Goal: Information Seeking & Learning: Learn about a topic

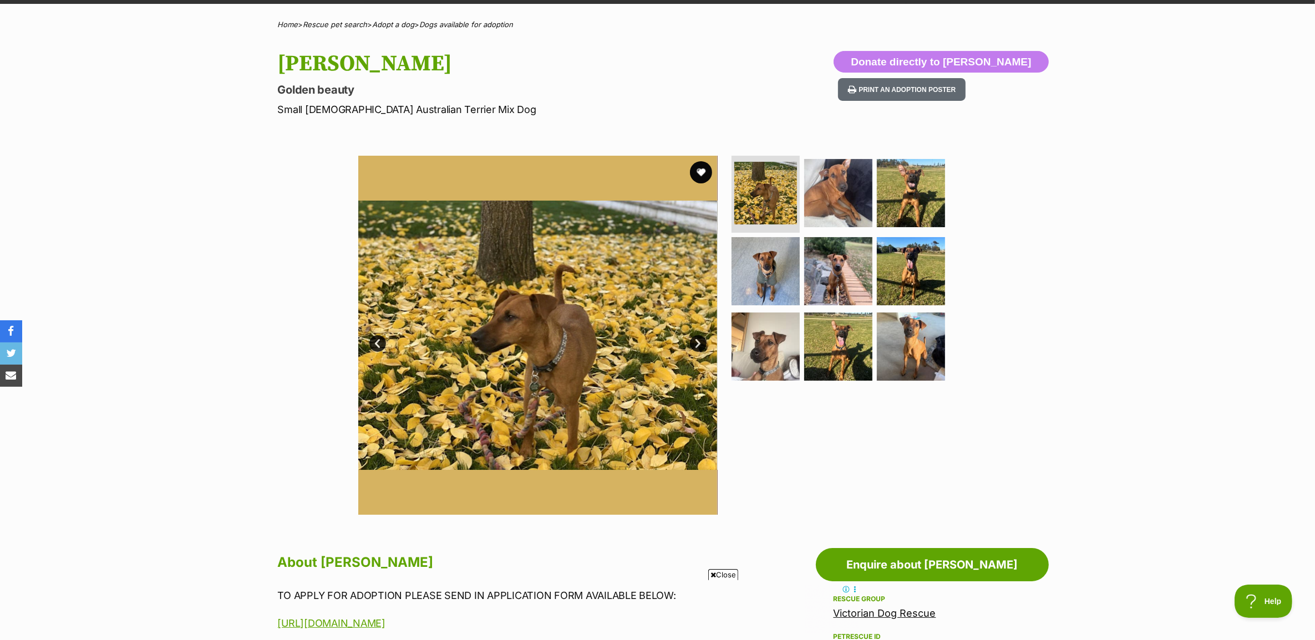
scroll to position [416, 0]
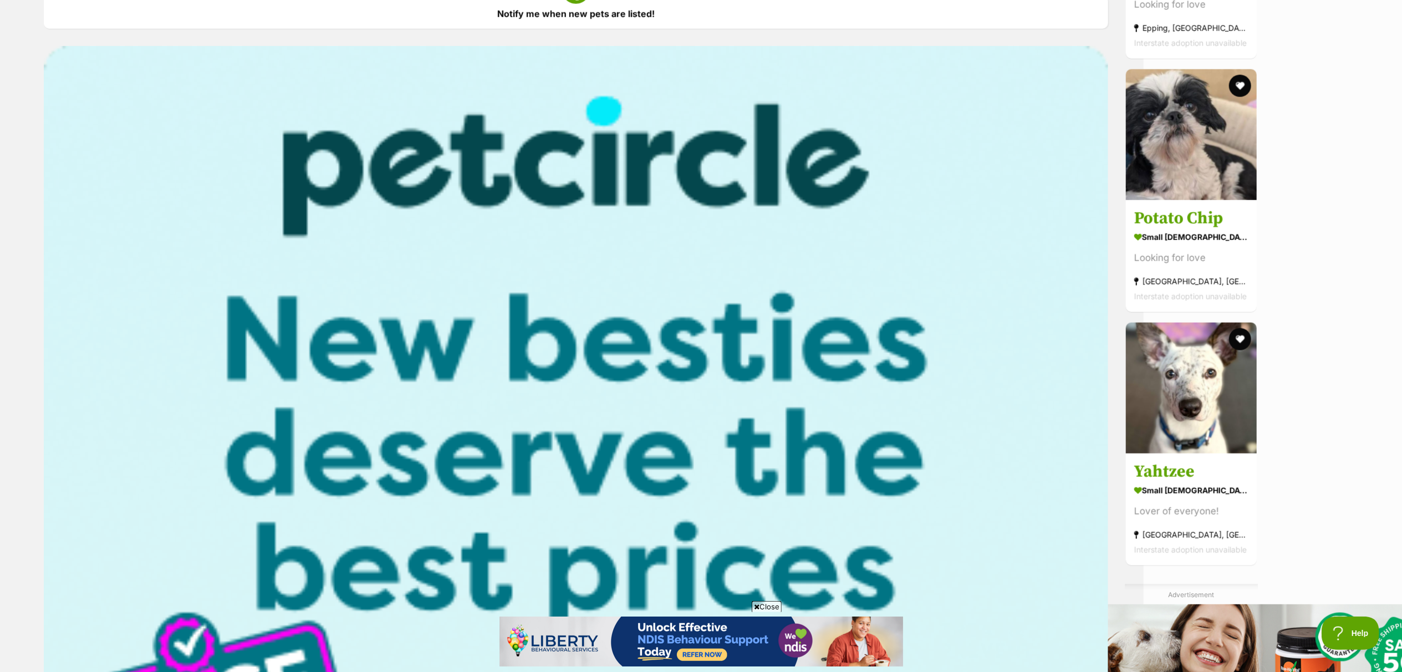
scroll to position [938, 258]
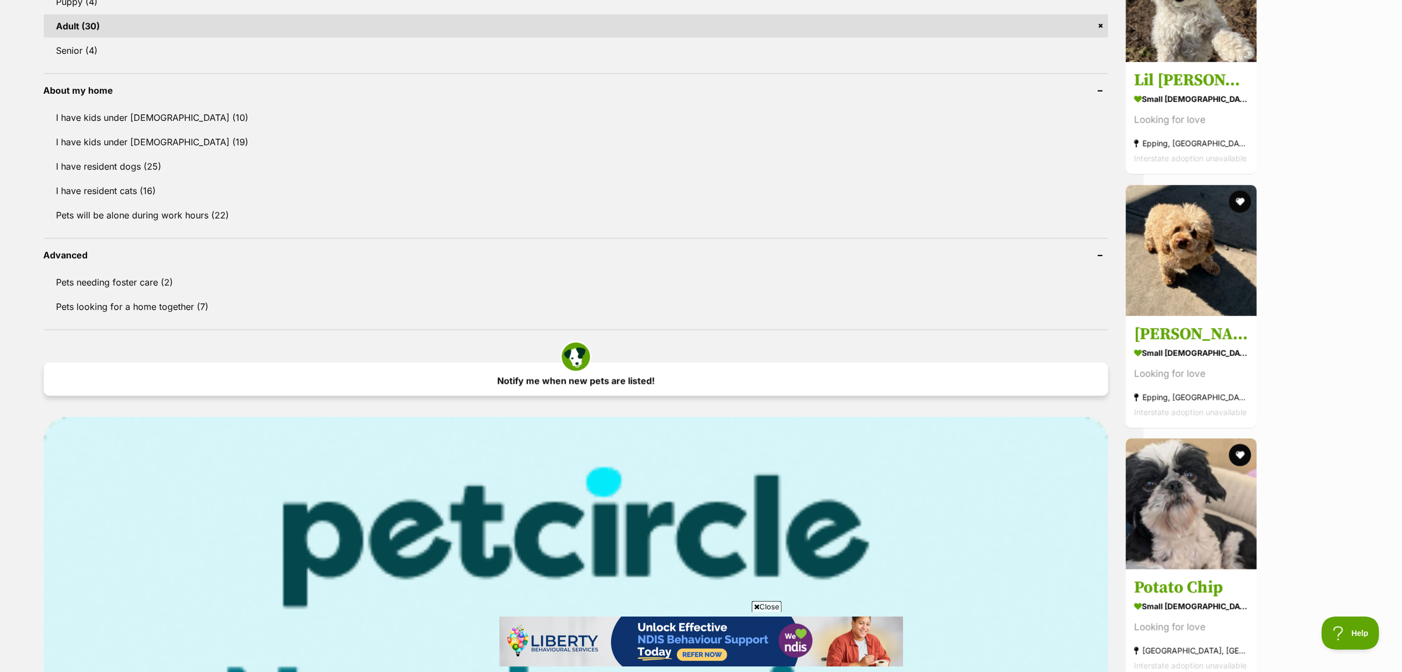
click at [590, 379] on link "Notify me when new pets are listed!" at bounding box center [576, 379] width 1064 height 33
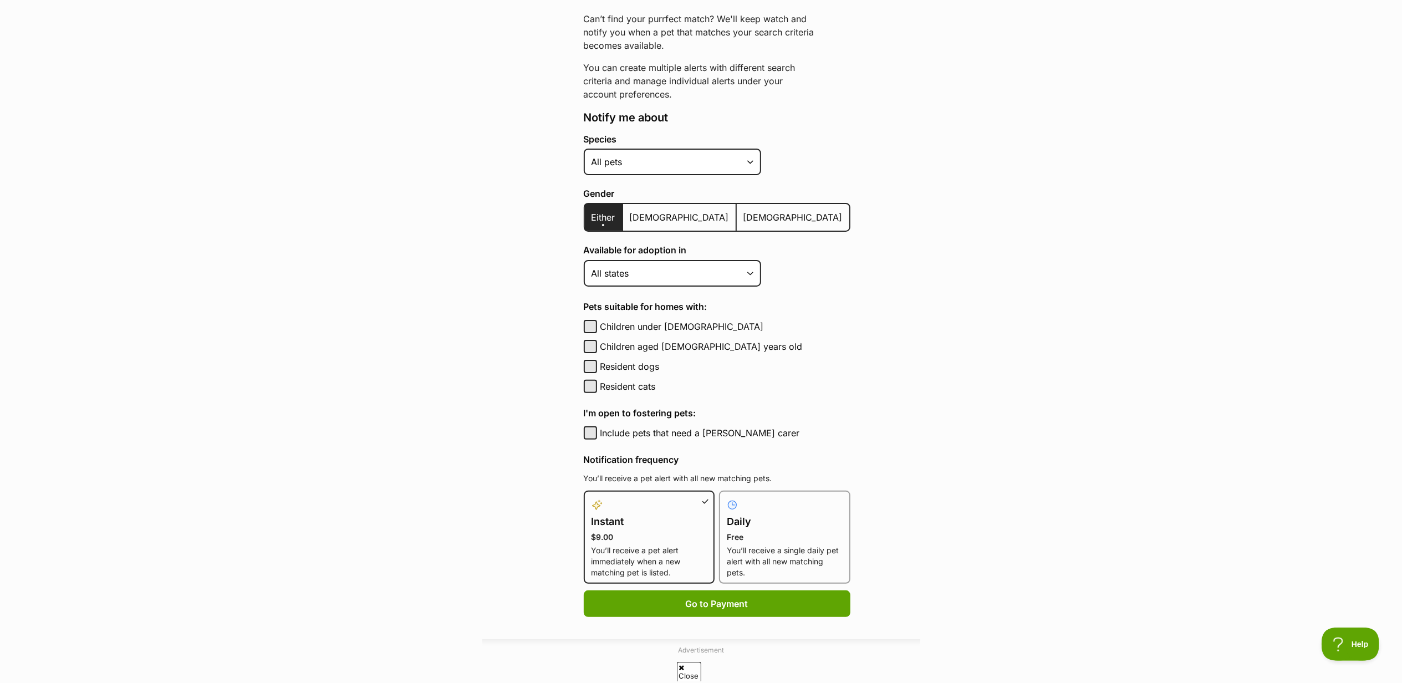
scroll to position [74, 0]
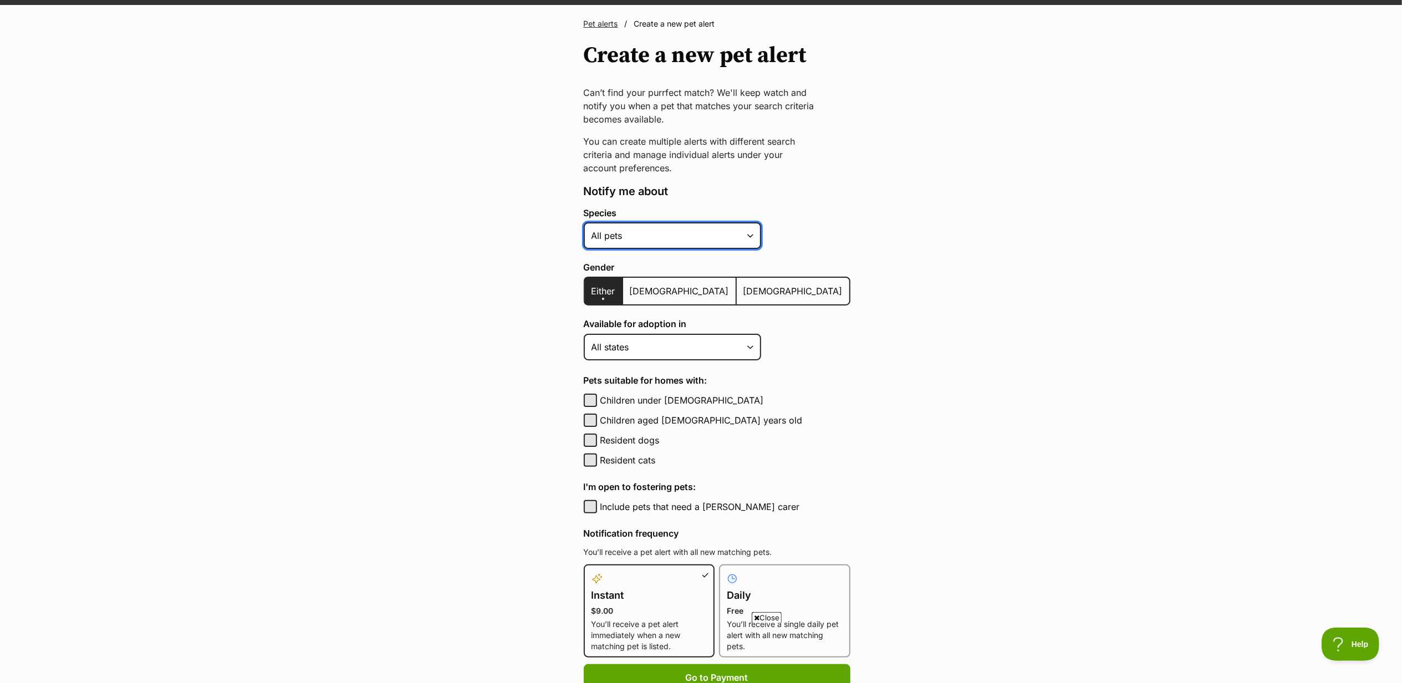
click at [653, 236] on select "Alpaca Bird Cat Chicken Cow Dog Donkey Duck Ferret Fish Goat Goose Guinea Fowl …" at bounding box center [672, 235] width 177 height 27
select select "1"
click at [584, 222] on select "Alpaca Bird Cat Chicken Cow Dog Donkey Duck Ferret Fish Goat Goose Guinea Fowl …" at bounding box center [672, 235] width 177 height 27
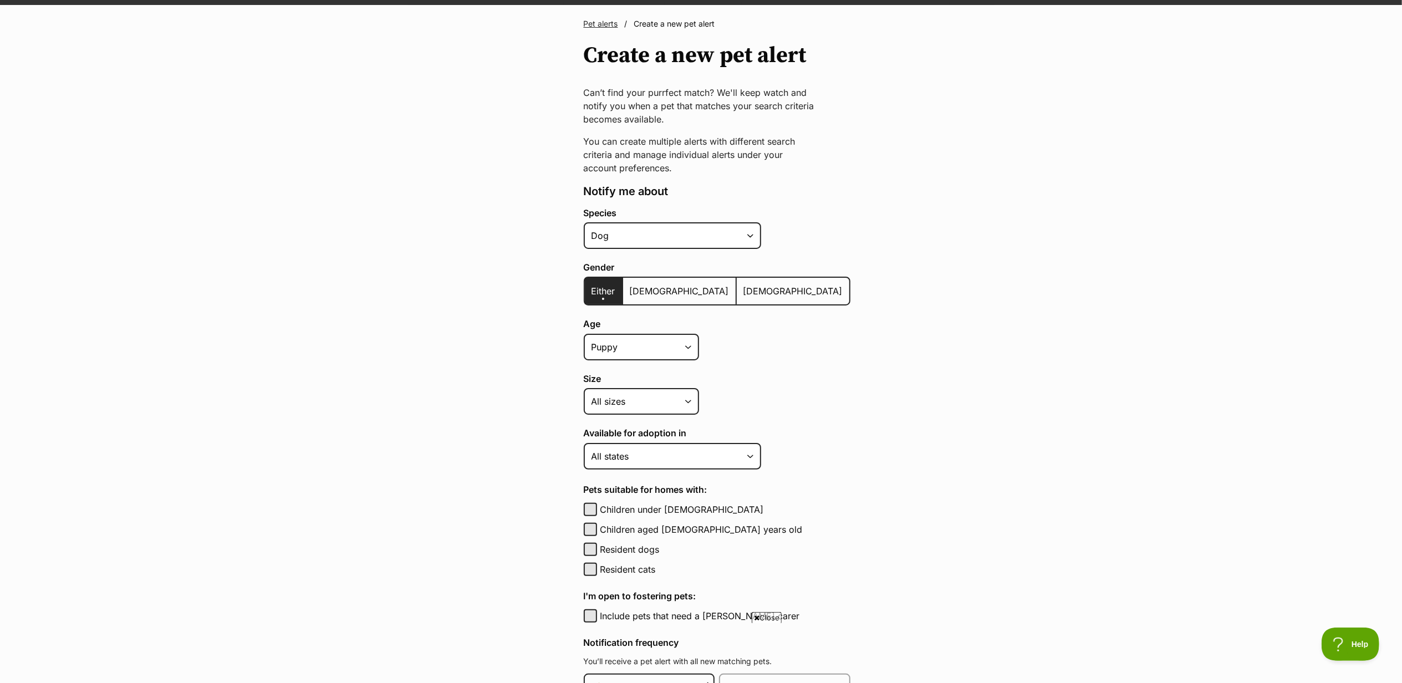
click at [743, 286] on span "Female" at bounding box center [792, 291] width 99 height 11
click at [743, 284] on input "Female" at bounding box center [743, 284] width 0 height 1
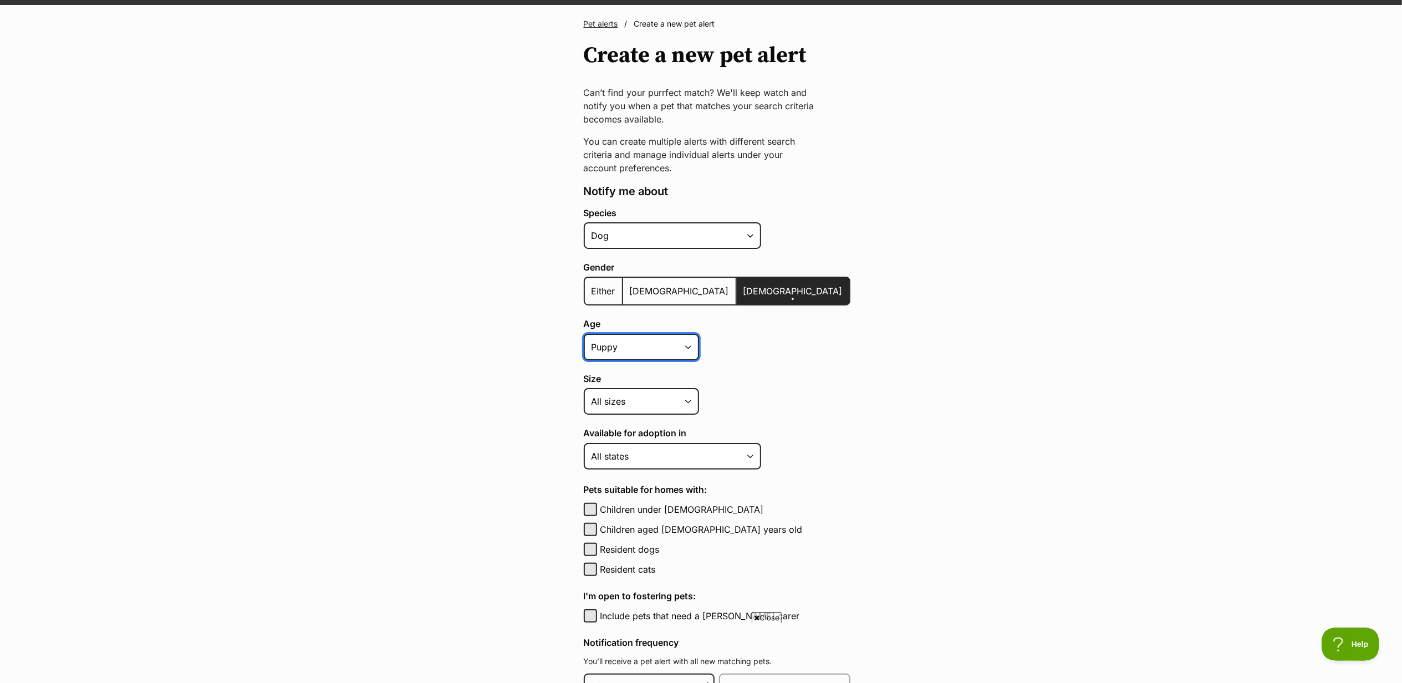
click at [655, 349] on select "Puppy Adult Senior All ages" at bounding box center [641, 347] width 115 height 27
select select "adult"
click at [584, 334] on select "Puppy Adult Senior All ages" at bounding box center [641, 347] width 115 height 27
click at [635, 398] on select "Small Medium Large All sizes" at bounding box center [641, 401] width 115 height 27
select select "small"
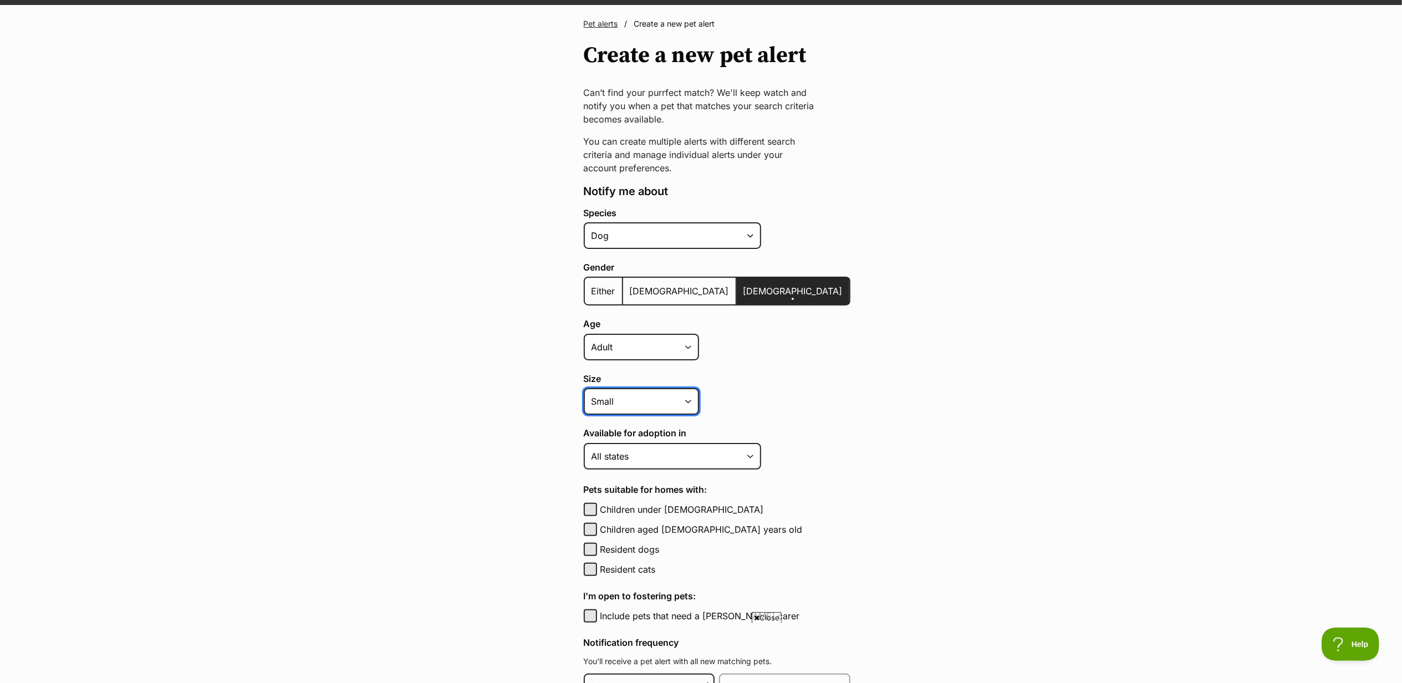
click at [584, 388] on select "Small Medium Large All sizes" at bounding box center [641, 401] width 115 height 27
click at [684, 453] on select "Australian Capital Territory New South Wales Northern Territory Queensland Sout…" at bounding box center [672, 456] width 177 height 27
select select "2"
click at [584, 443] on select "Australian Capital Territory New South Wales Northern Territory Queensland Sout…" at bounding box center [672, 456] width 177 height 27
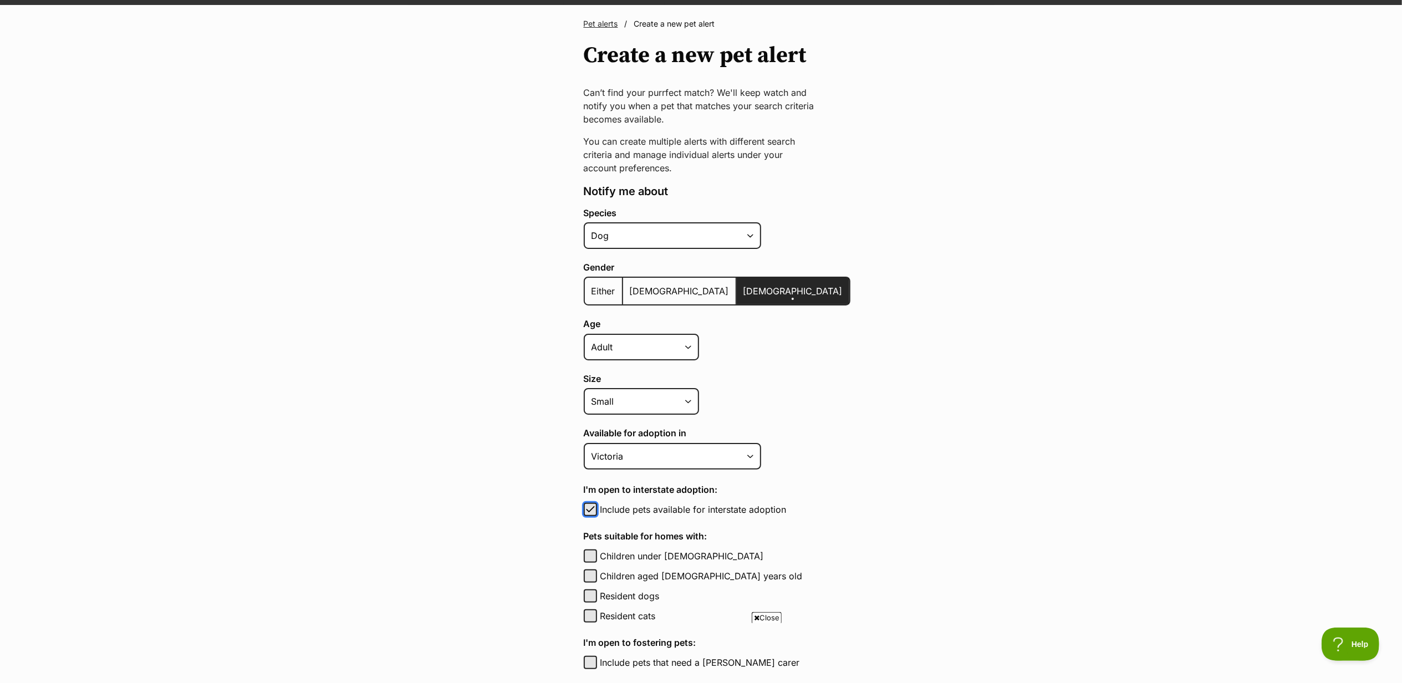
click at [593, 505] on span "button" at bounding box center [590, 509] width 11 height 13
checkbox input "false"
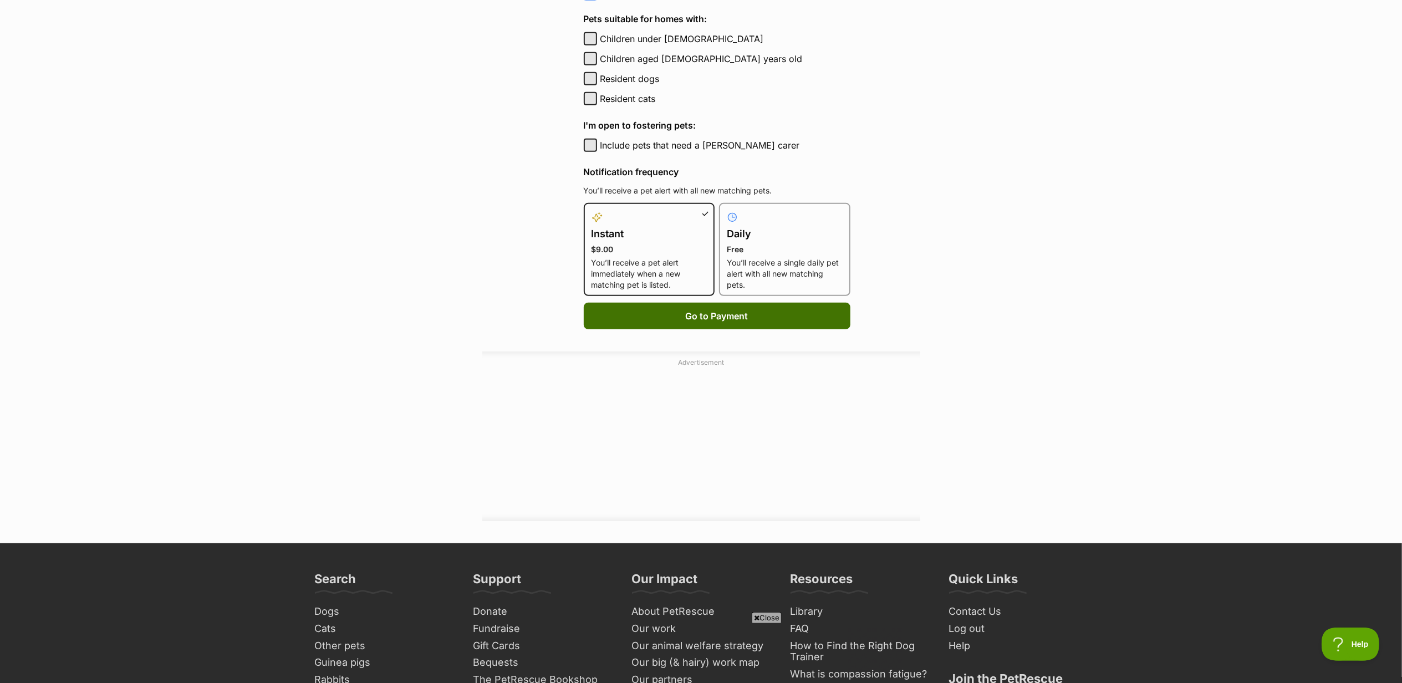
scroll to position [0, 0]
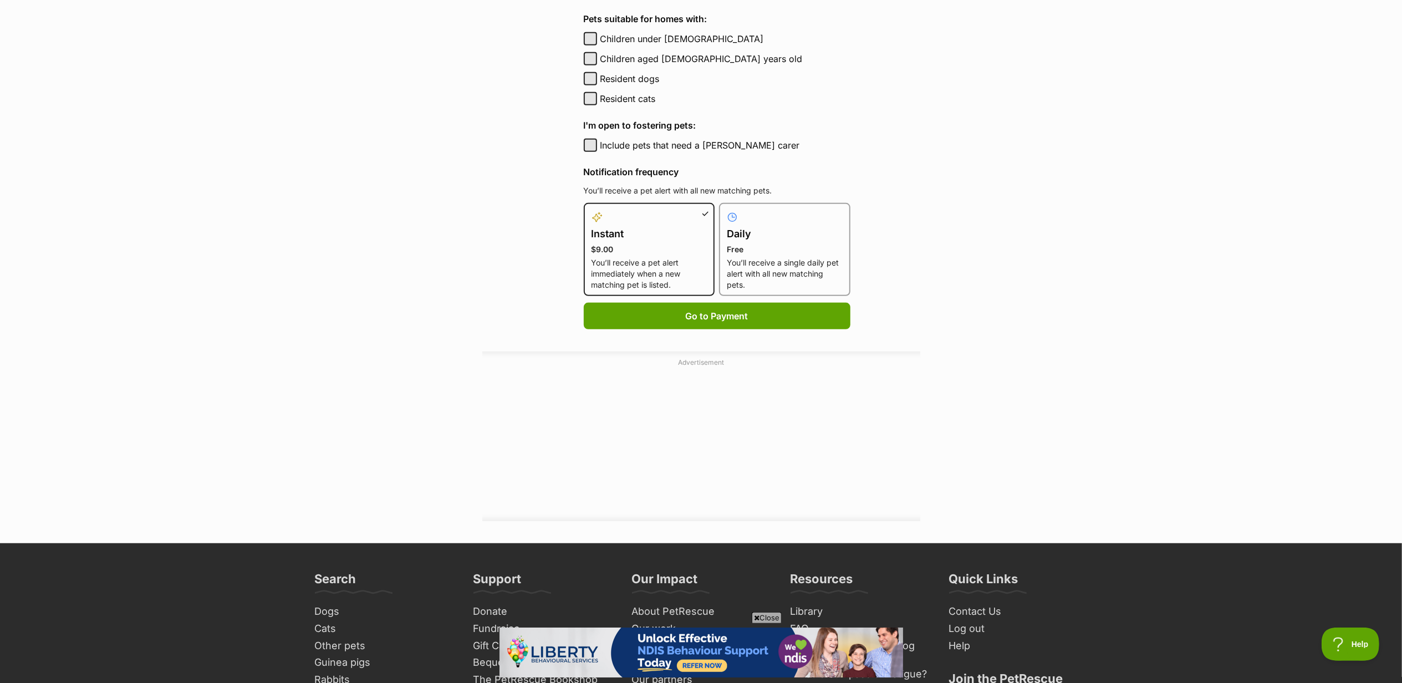
click at [768, 231] on h4 "Daily" at bounding box center [785, 234] width 116 height 16
click at [726, 210] on input "Daily Free You’ll receive a single daily pet alert with all new matching pets." at bounding box center [726, 210] width 1 height 1
radio input "true"
click at [709, 310] on button "Create Alert" at bounding box center [717, 316] width 267 height 27
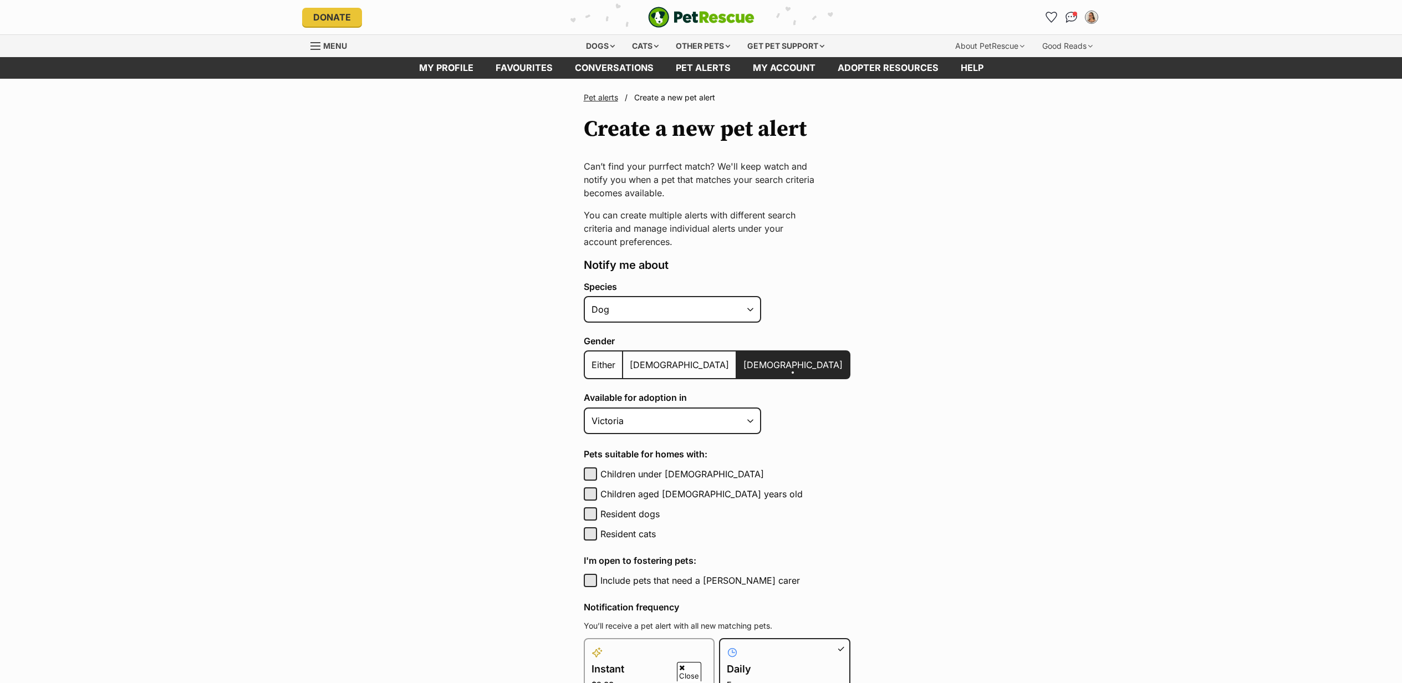
select select "1"
select select "2"
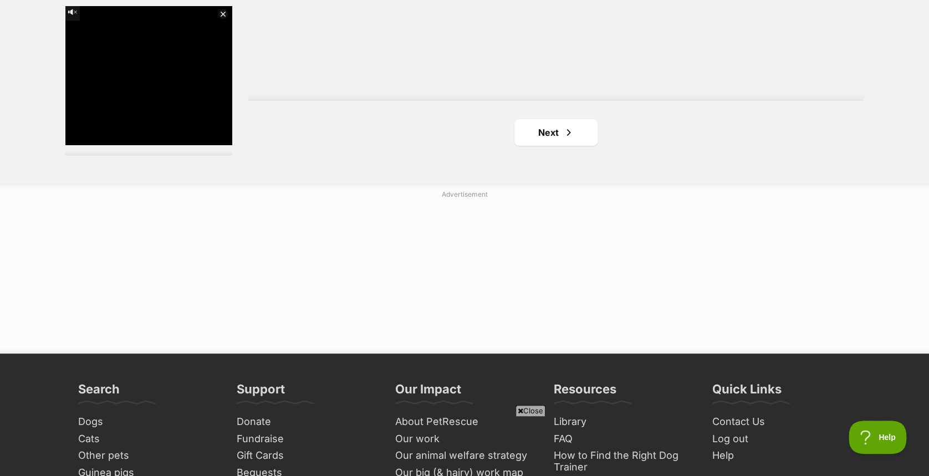
scroll to position [2102, 0]
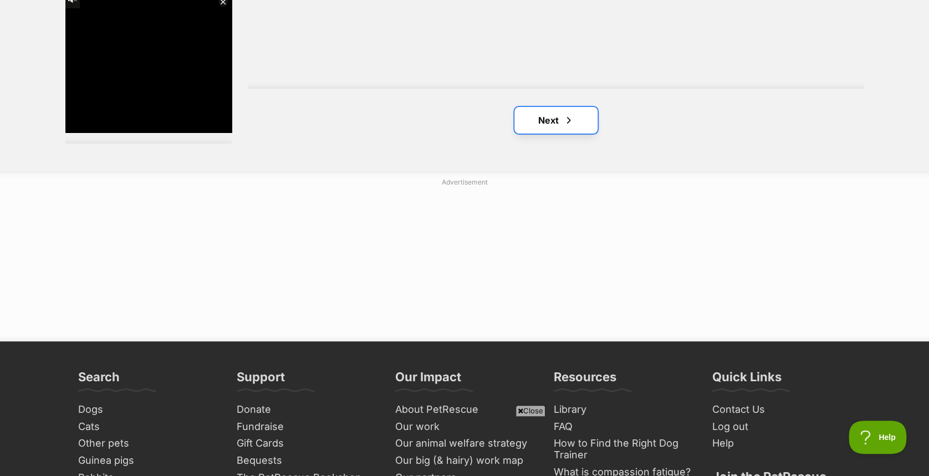
click at [548, 122] on link "Next" at bounding box center [556, 120] width 83 height 27
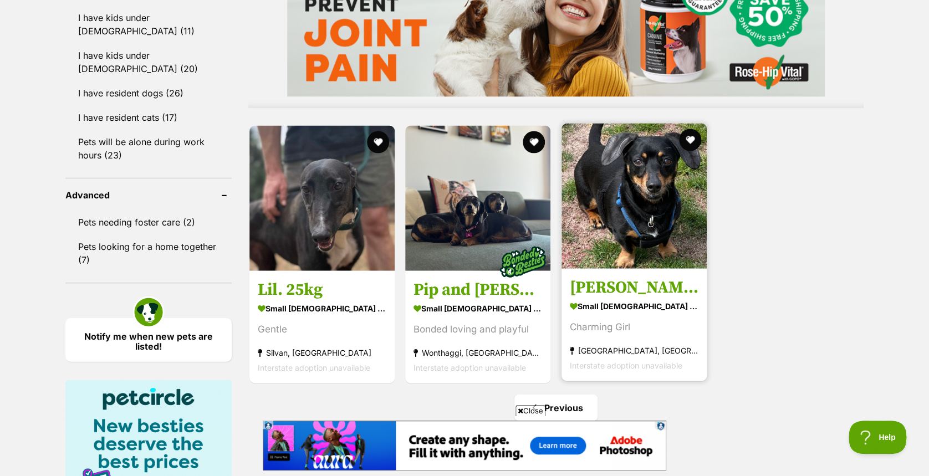
scroll to position [1035, 0]
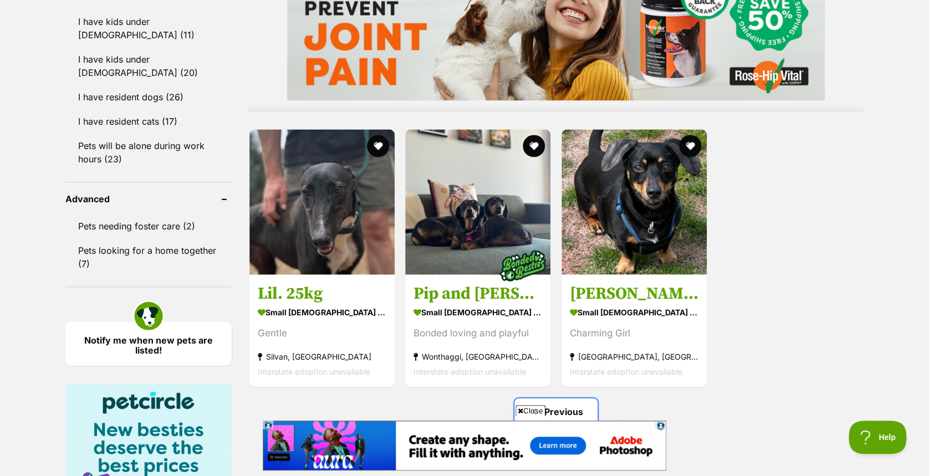
click at [552, 408] on link "Previous" at bounding box center [556, 411] width 83 height 27
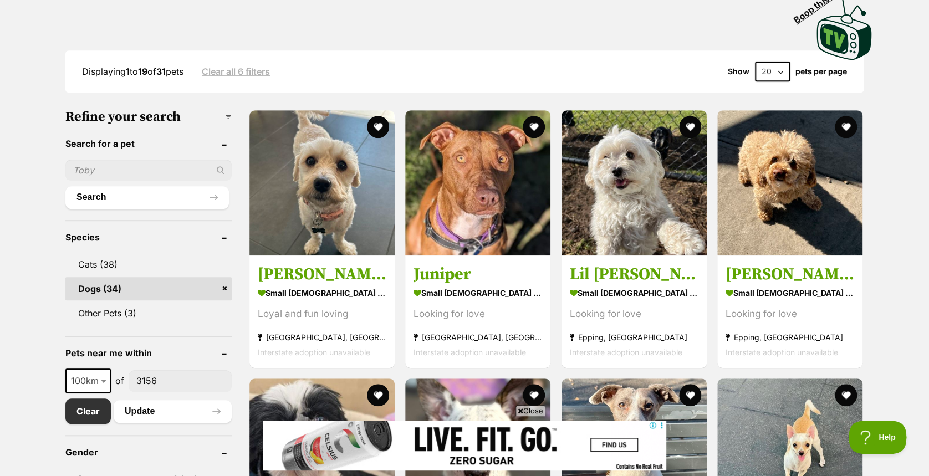
scroll to position [296, 0]
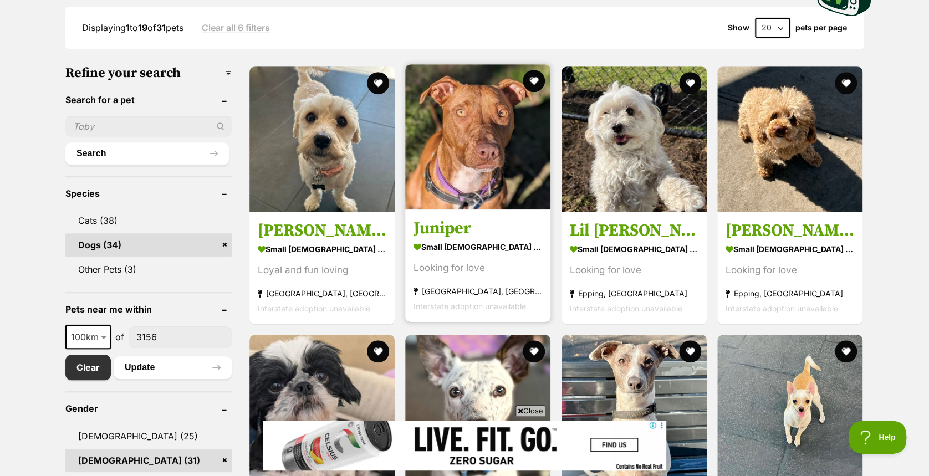
click at [439, 226] on h3 "Juniper" at bounding box center [478, 228] width 129 height 21
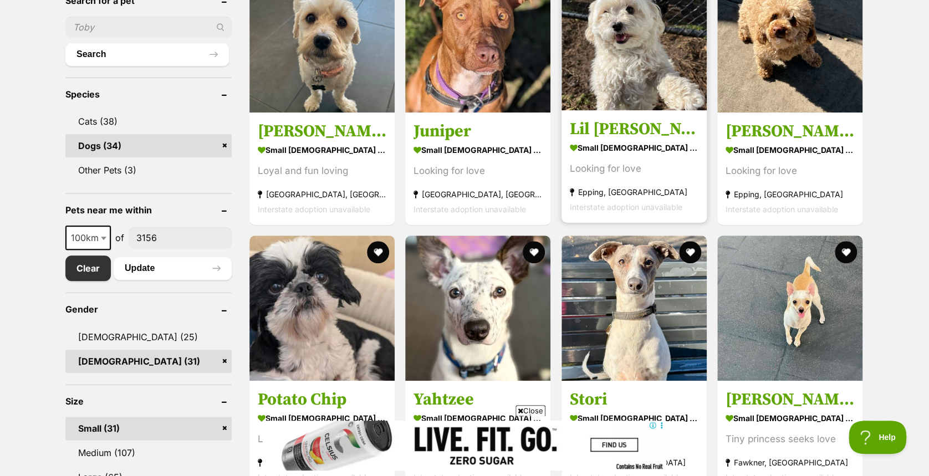
scroll to position [444, 0]
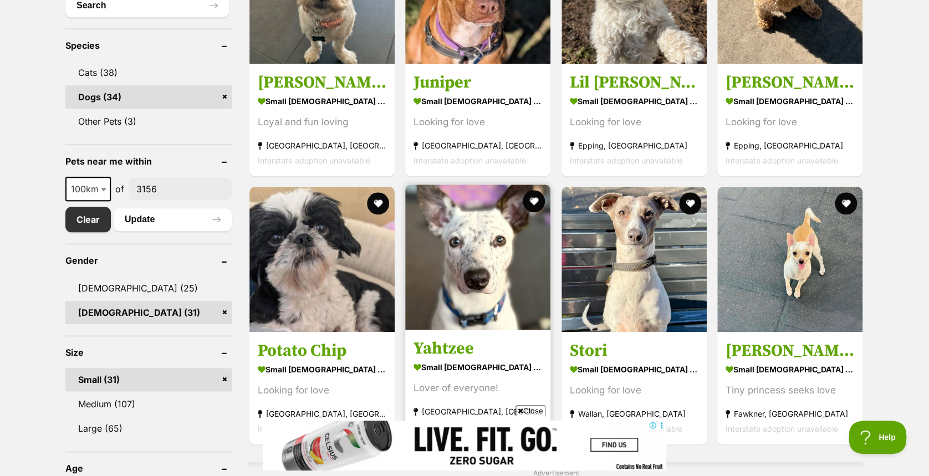
click at [449, 342] on h3 "Yahtzee" at bounding box center [478, 348] width 129 height 21
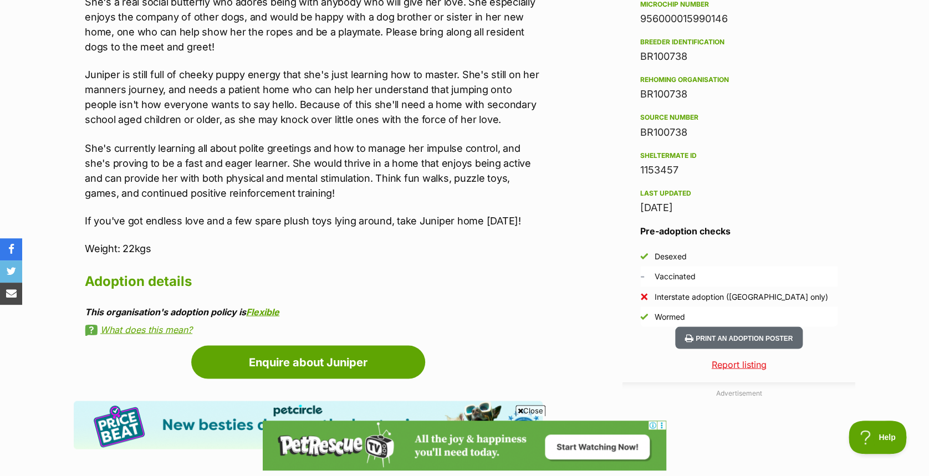
scroll to position [961, 0]
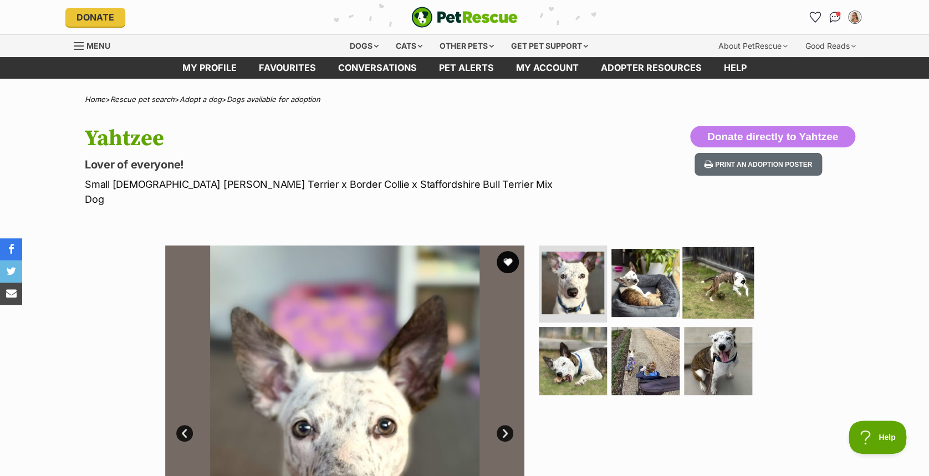
click at [723, 273] on img at bounding box center [718, 283] width 72 height 72
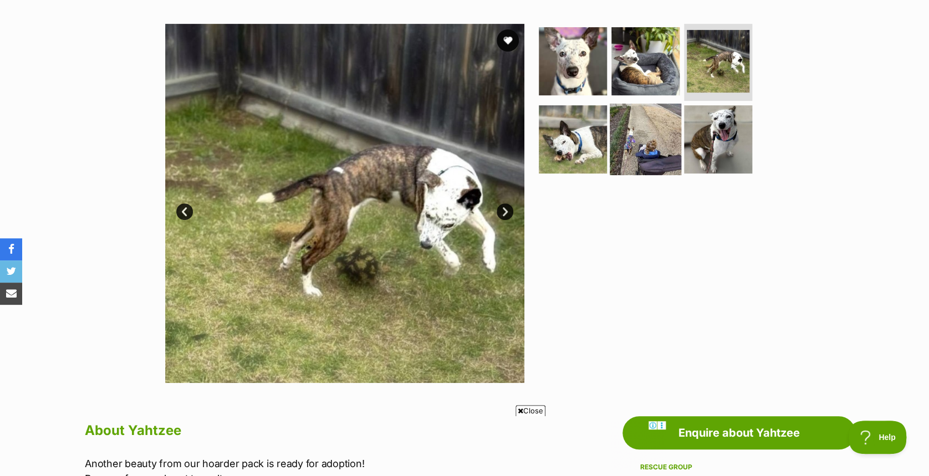
click at [639, 129] on img at bounding box center [646, 140] width 72 height 72
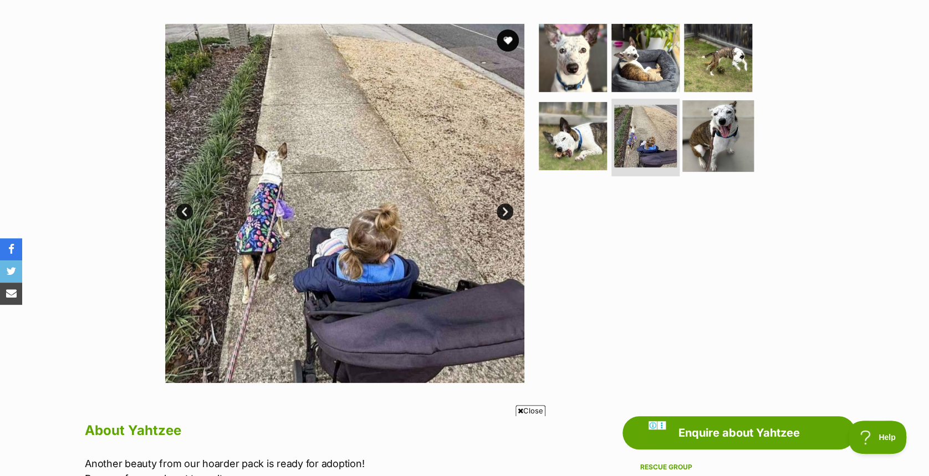
click at [721, 121] on img at bounding box center [718, 136] width 72 height 72
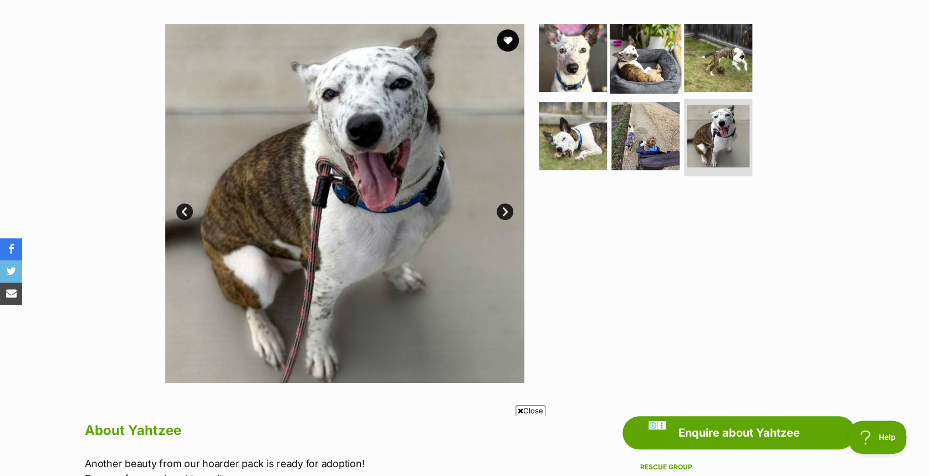
click at [625, 44] on img at bounding box center [646, 58] width 72 height 72
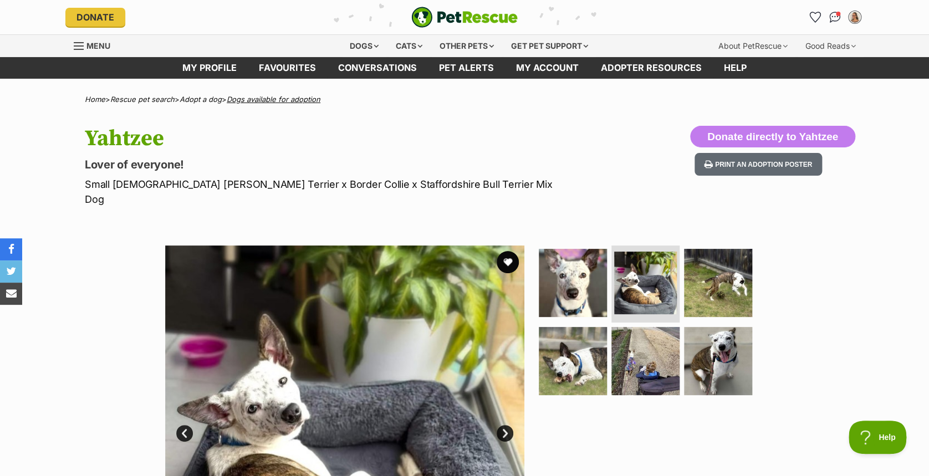
click at [279, 99] on link "Dogs available for adoption" at bounding box center [274, 99] width 94 height 9
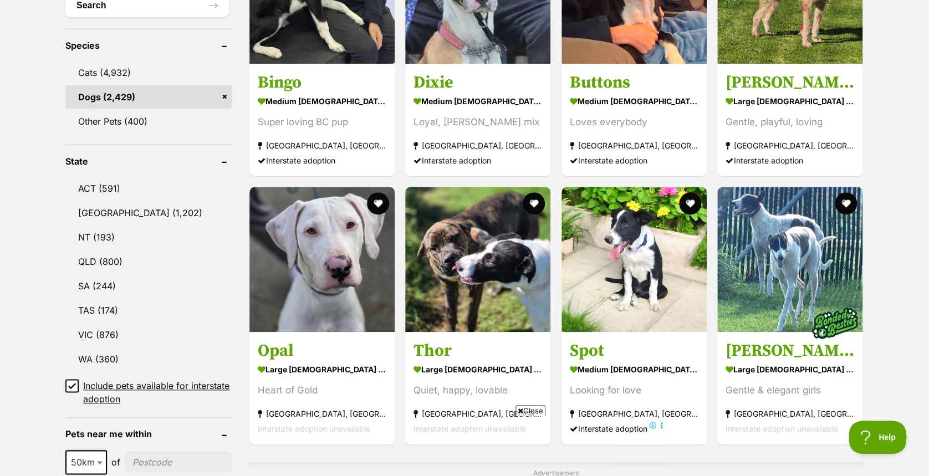
scroll to position [517, 0]
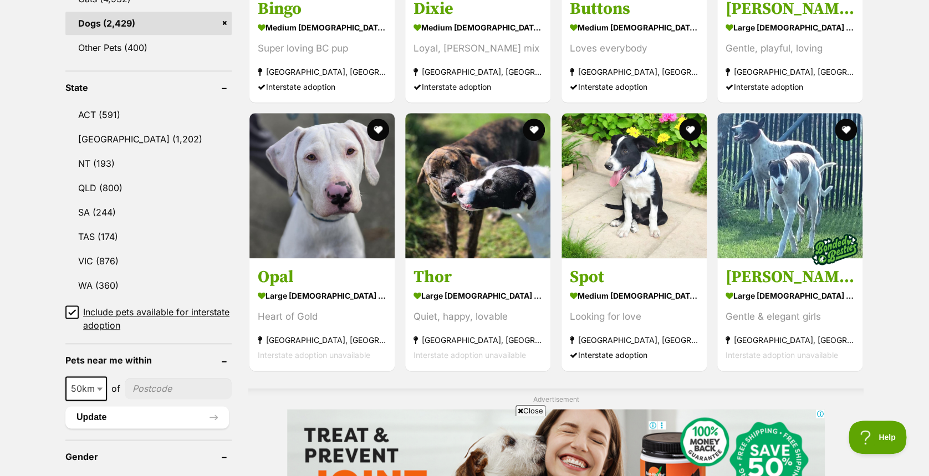
click at [68, 308] on icon at bounding box center [72, 312] width 8 height 8
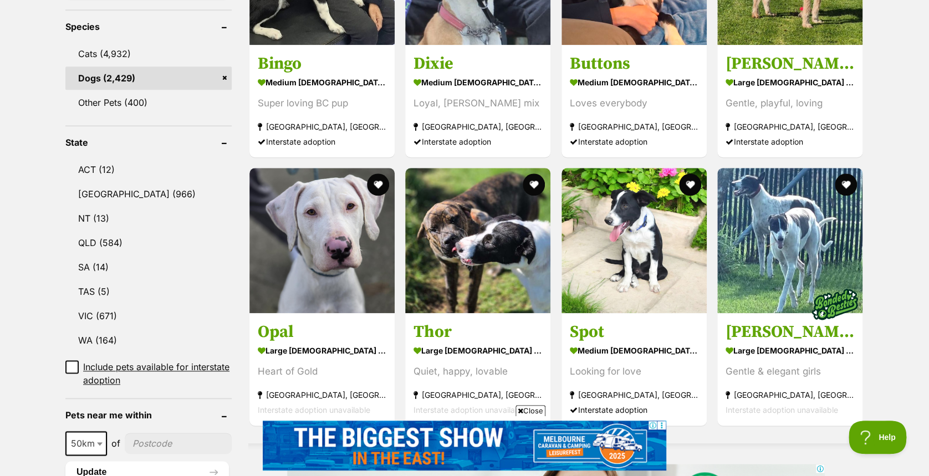
scroll to position [517, 0]
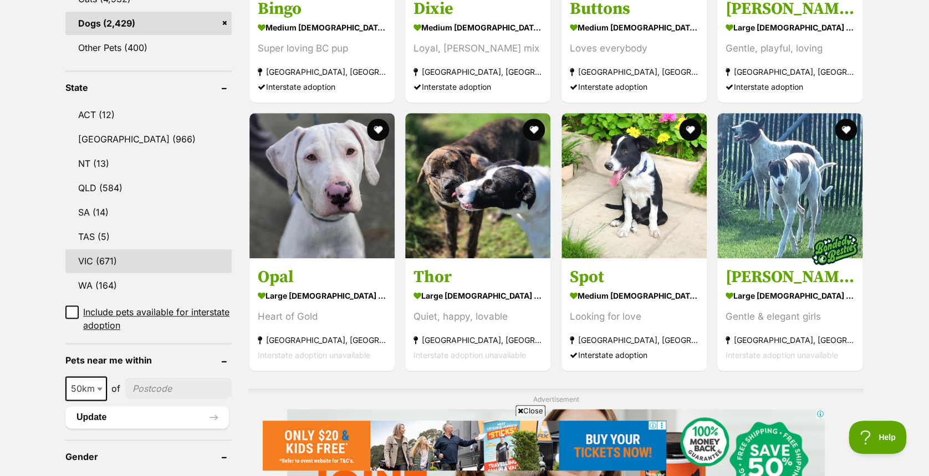
click at [98, 249] on link "VIC (671)" at bounding box center [148, 260] width 166 height 23
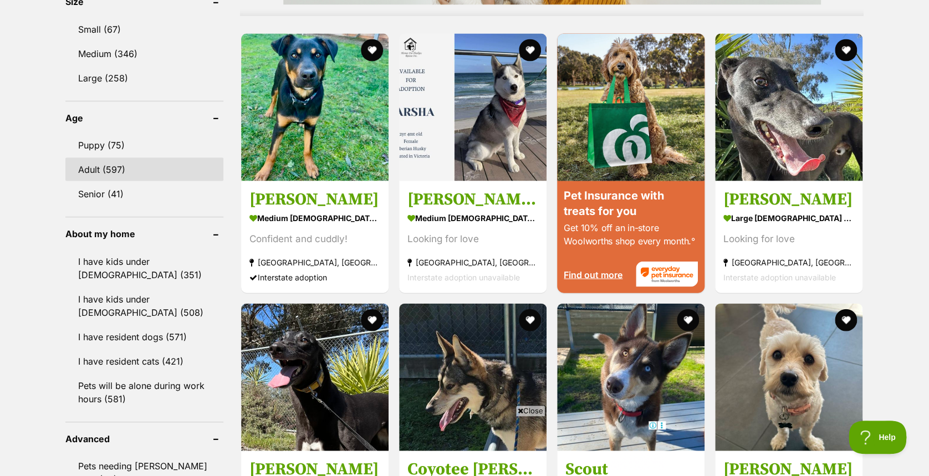
click at [101, 162] on link "Adult (597)" at bounding box center [144, 168] width 158 height 23
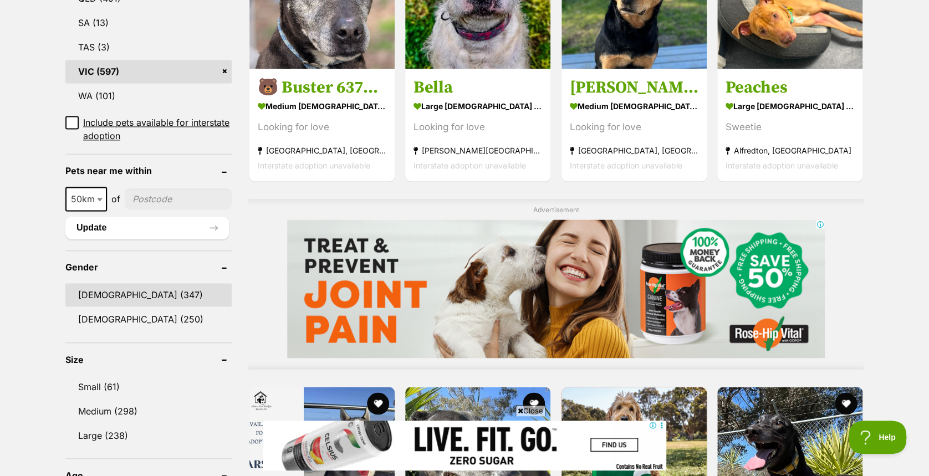
scroll to position [739, 0]
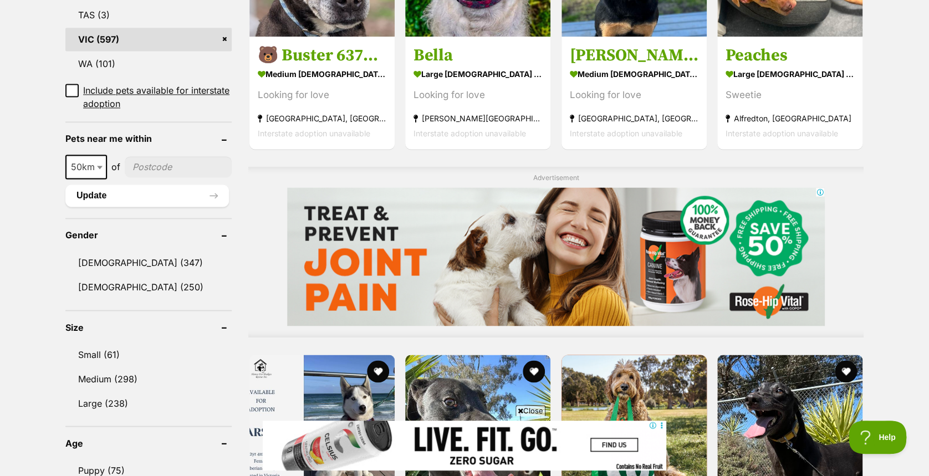
click at [93, 164] on span "50km" at bounding box center [86, 167] width 39 height 16
select select "100"
drag, startPoint x: 162, startPoint y: 165, endPoint x: 195, endPoint y: 170, distance: 32.5
click at [162, 165] on input"] "postcode" at bounding box center [180, 166] width 103 height 21
type input"] "3156"
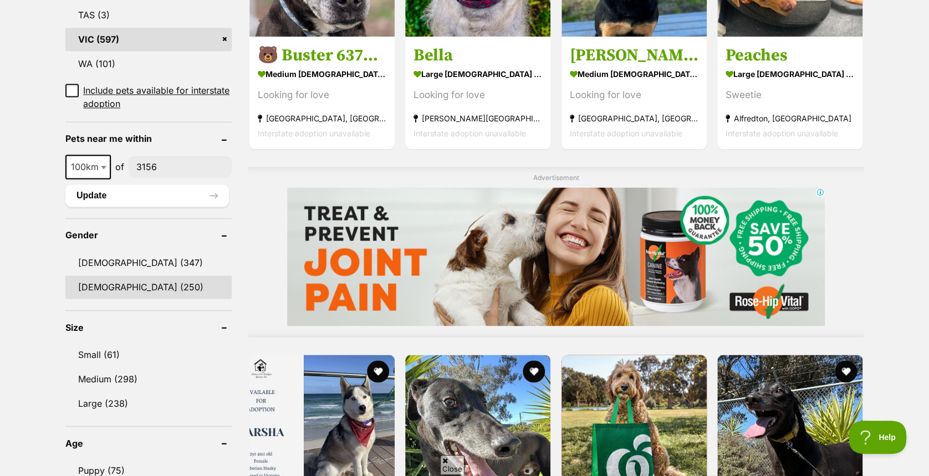
scroll to position [0, 0]
click at [129, 286] on link "Female (250)" at bounding box center [148, 287] width 166 height 23
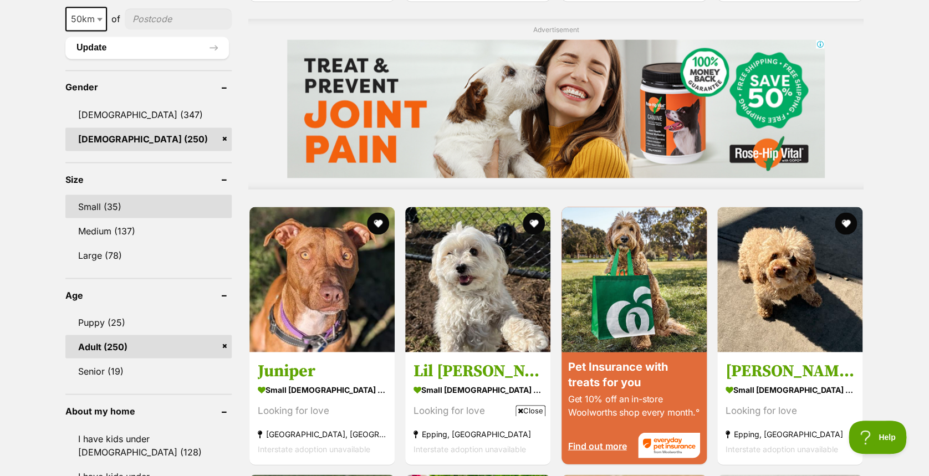
click at [111, 206] on link "Small (35)" at bounding box center [148, 206] width 166 height 23
